Goal: Transaction & Acquisition: Purchase product/service

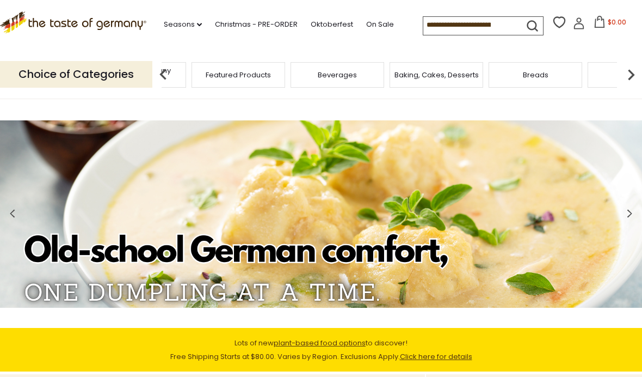
click at [183, 77] on span "Taste of Germany Collections" at bounding box center [139, 74] width 87 height 16
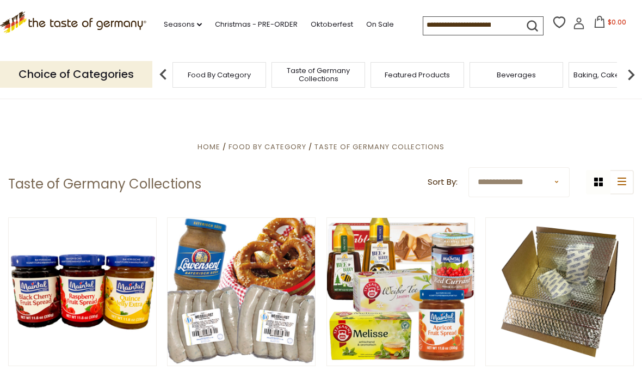
click at [466, 26] on input at bounding box center [469, 24] width 92 height 15
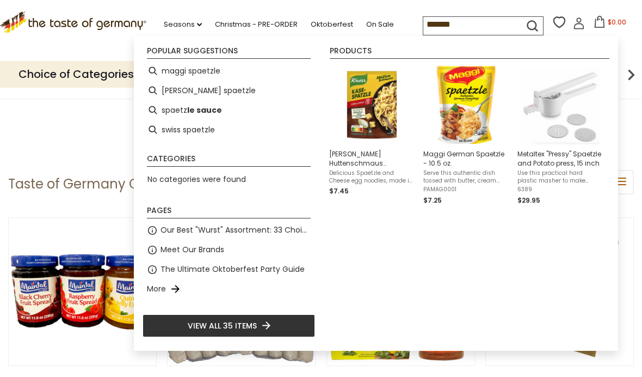
type input "********"
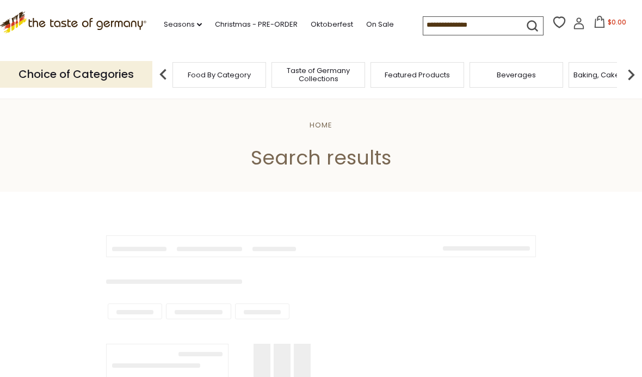
type input "********"
